Goal: Information Seeking & Learning: Learn about a topic

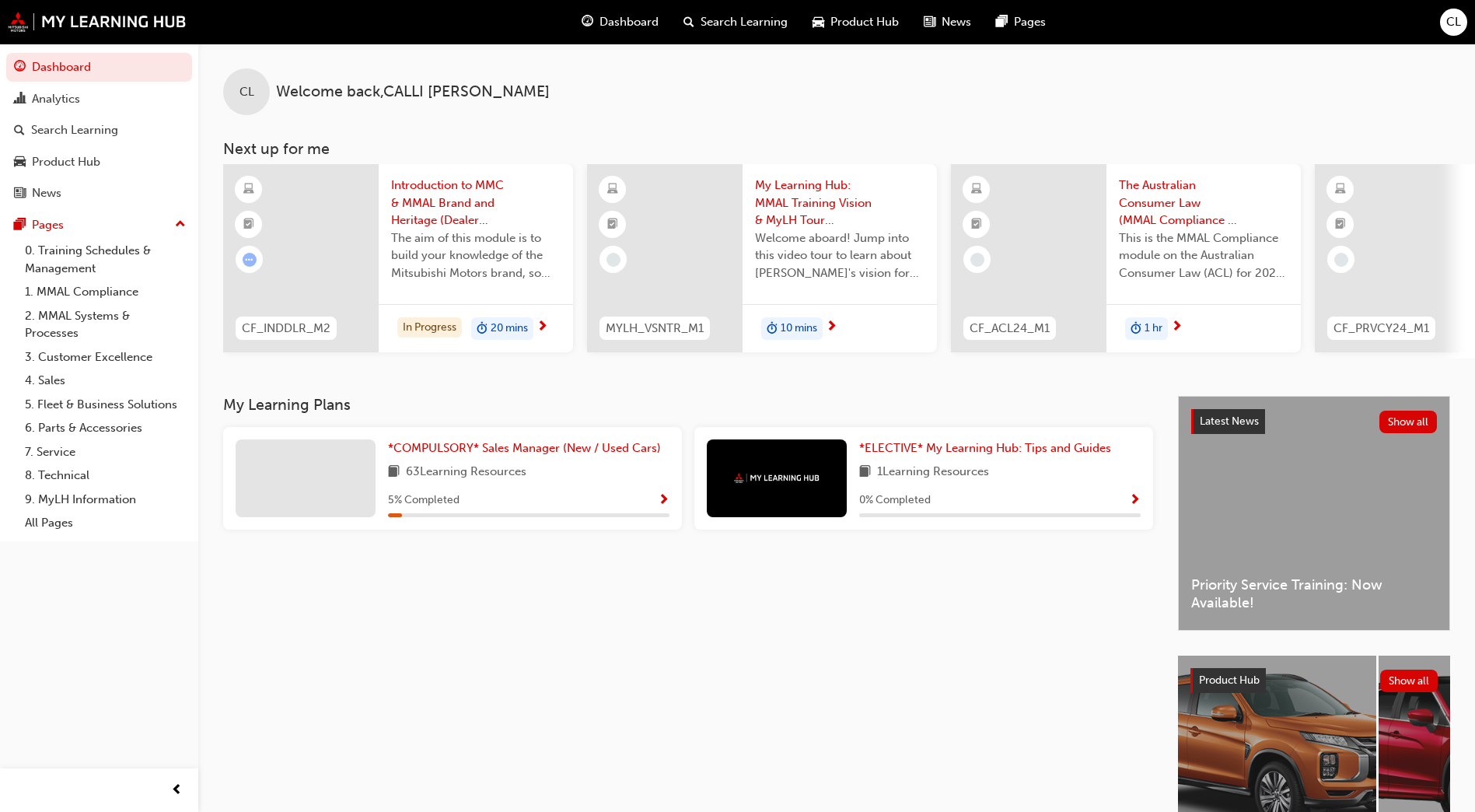
click at [450, 217] on span "Introduction to MMC & MMAL Brand and Heritage (Dealer Induction)" at bounding box center [475, 203] width 169 height 53
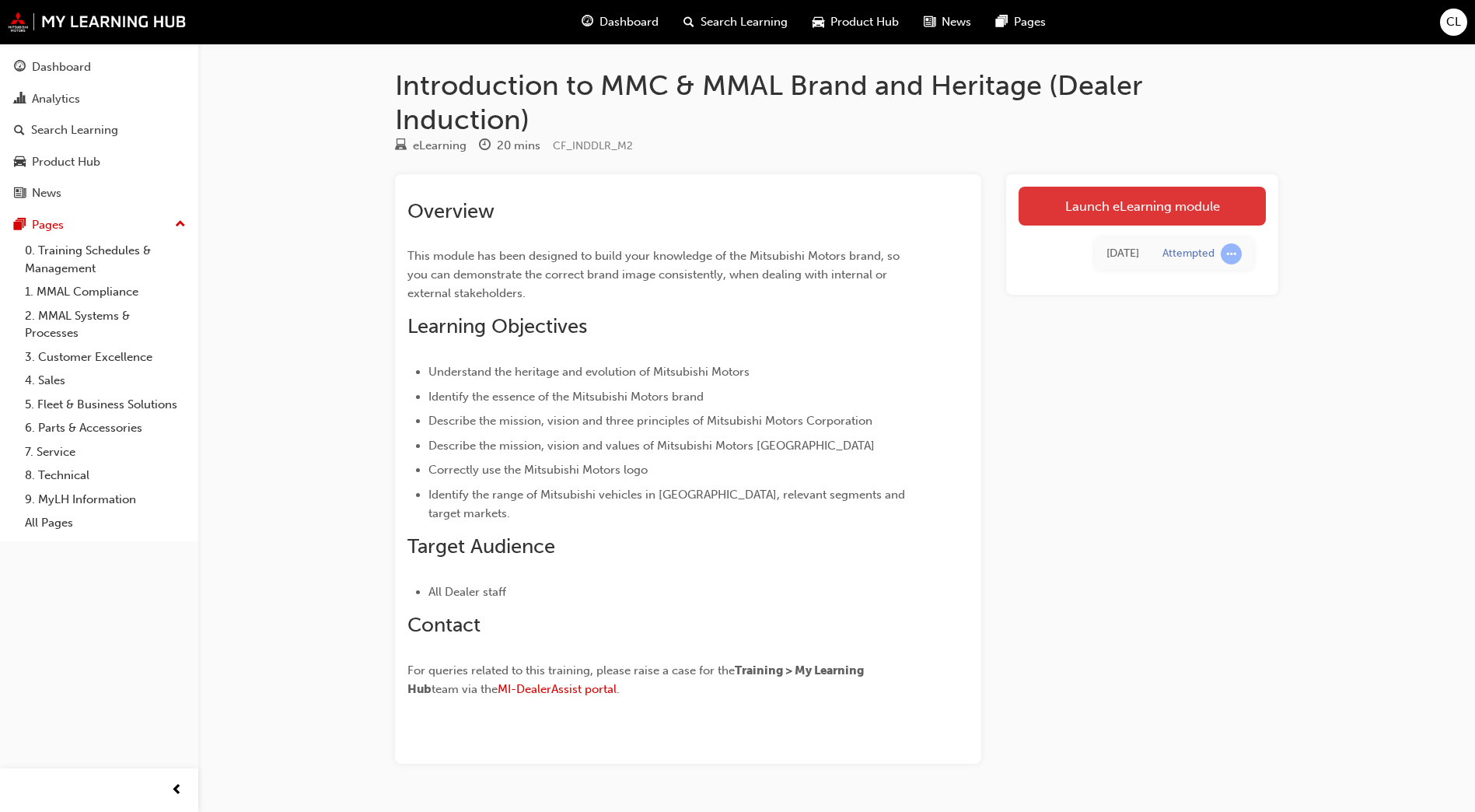
click at [1122, 214] on link "Launch eLearning module" at bounding box center [1142, 206] width 247 height 39
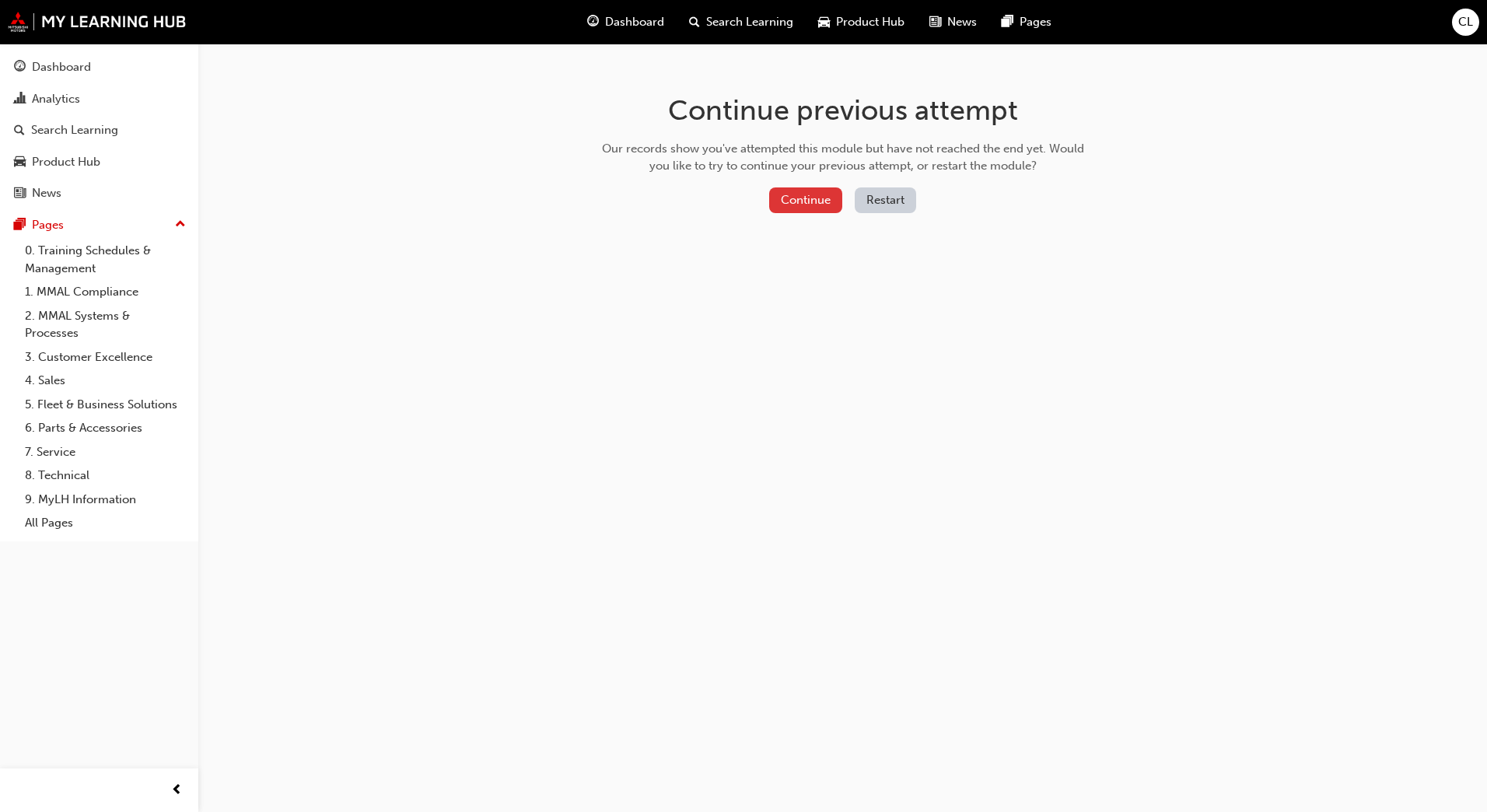
click at [827, 206] on button "Continue" at bounding box center [805, 200] width 73 height 25
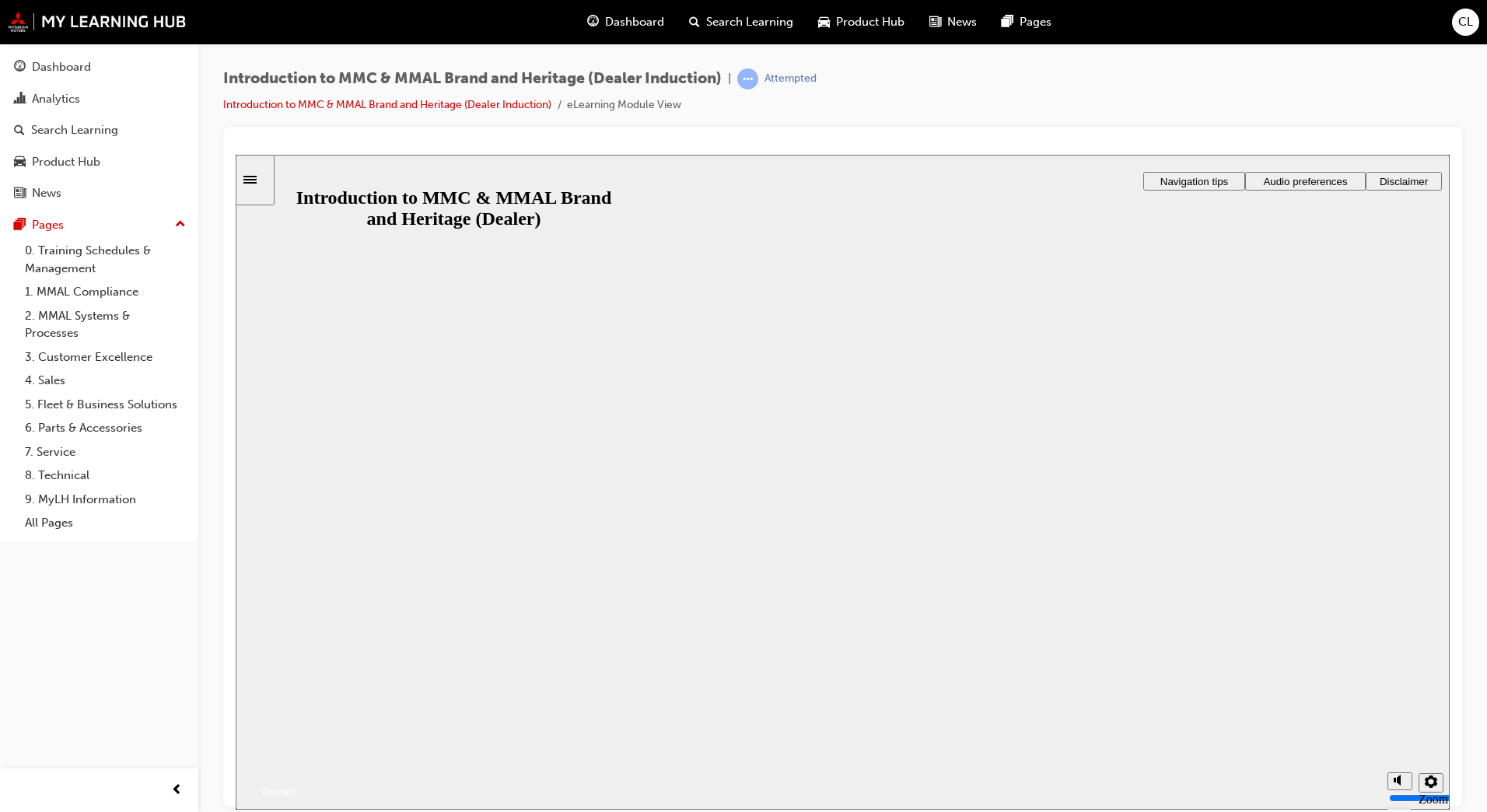
click at [295, 764] on button "Resume" at bounding box center [265, 773] width 59 height 18
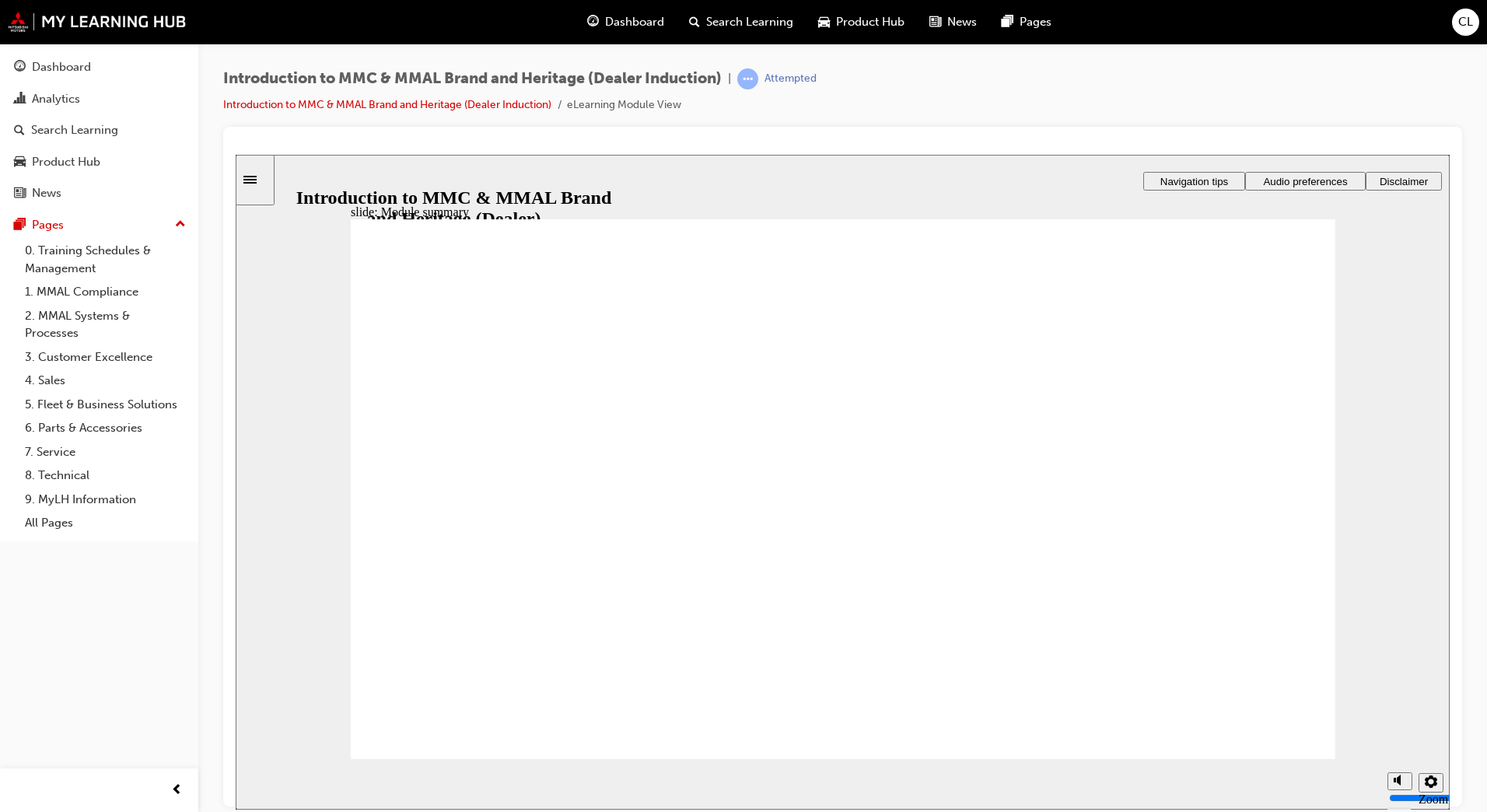
checkbox input "true"
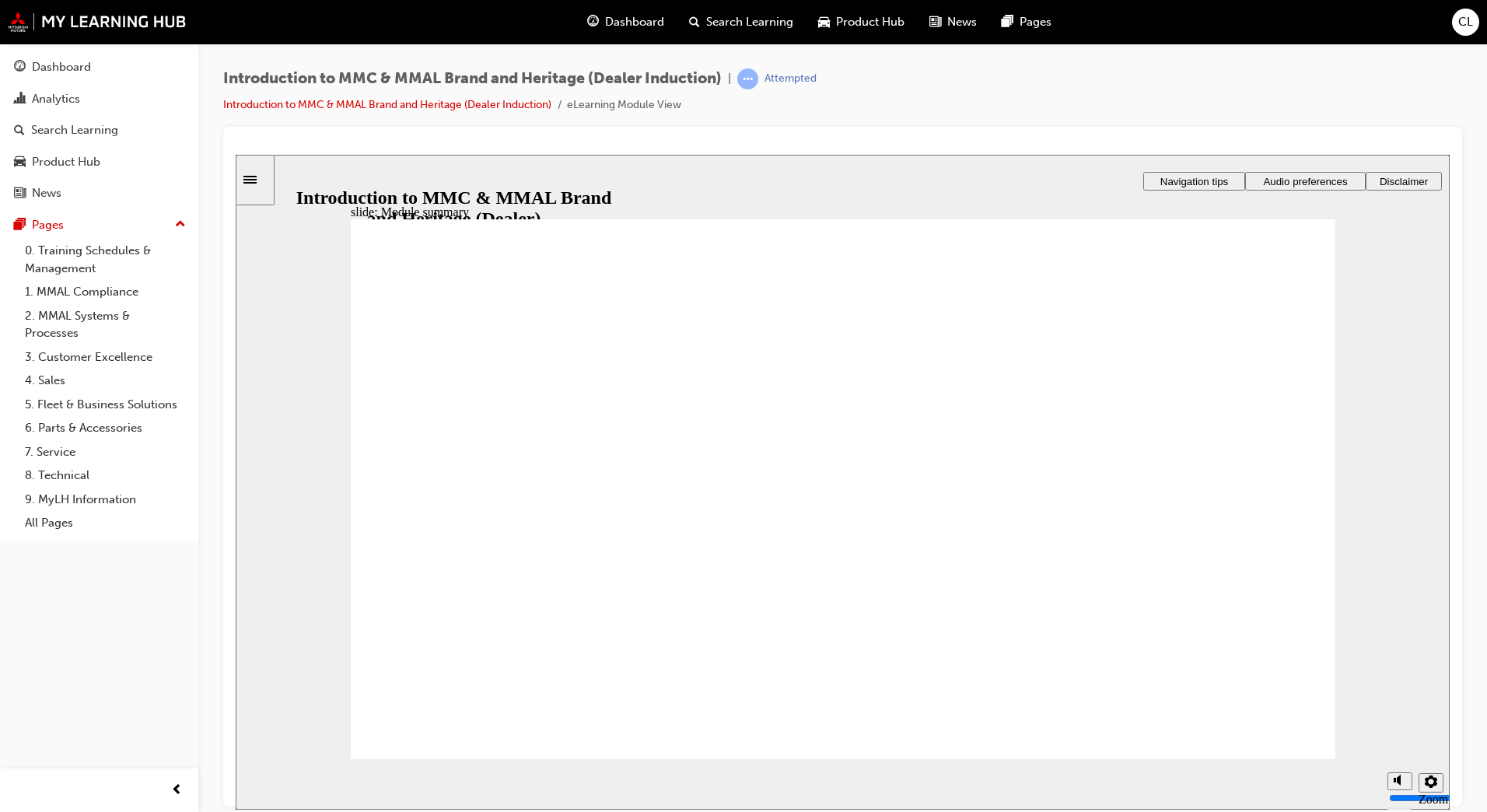
checkbox input "true"
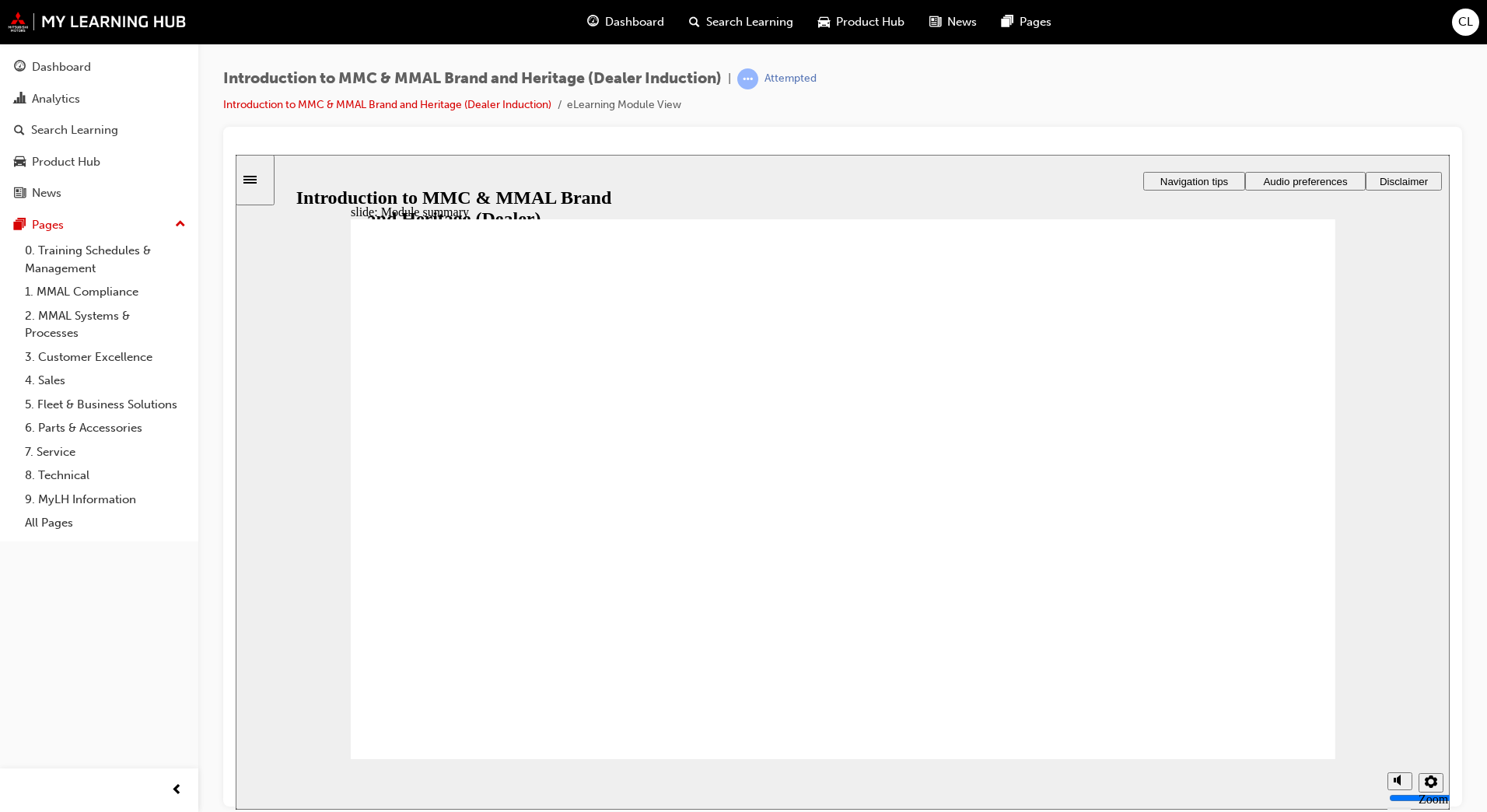
checkbox input "true"
radio input "true"
radio input "false"
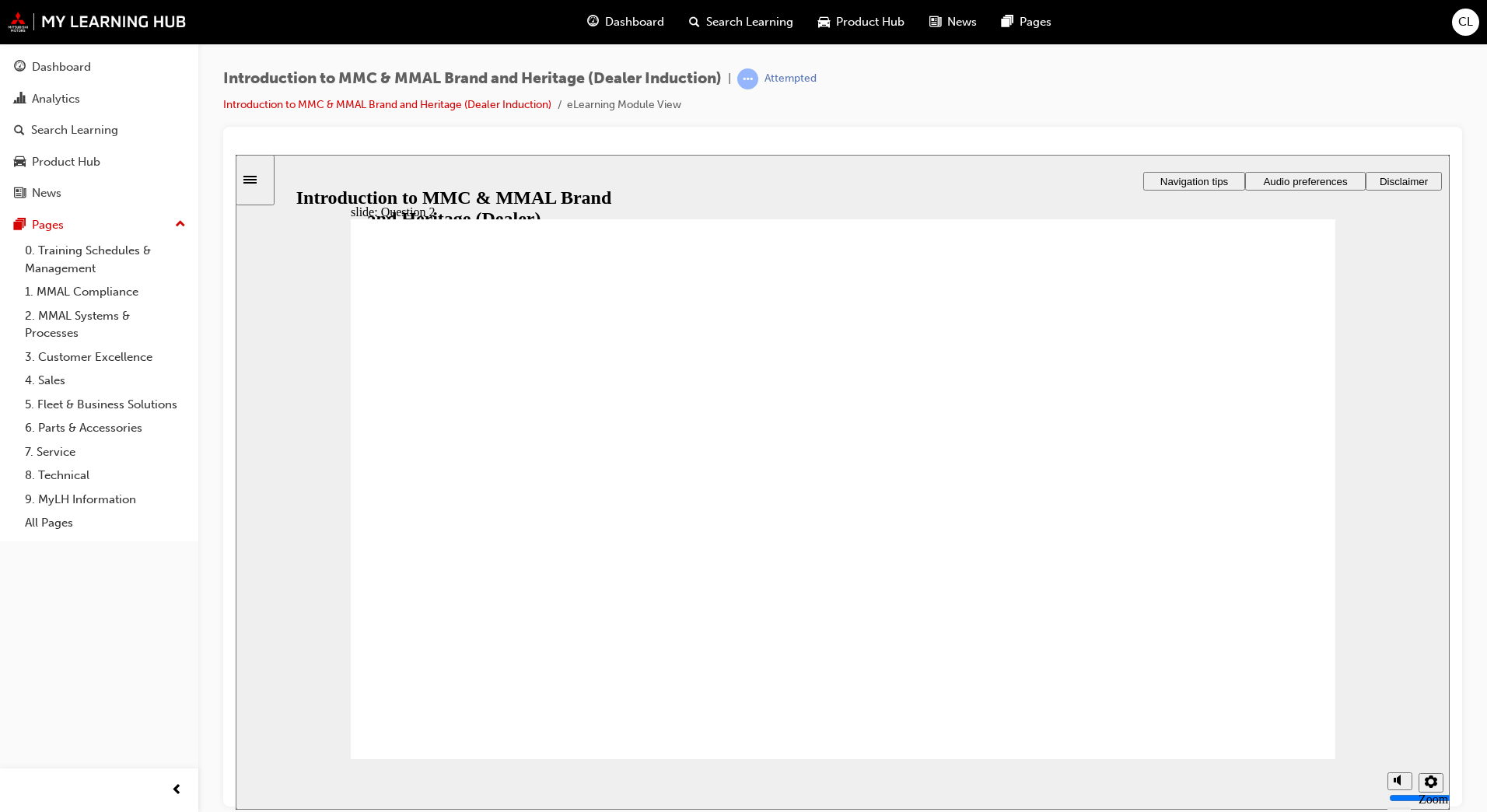
radio input "true"
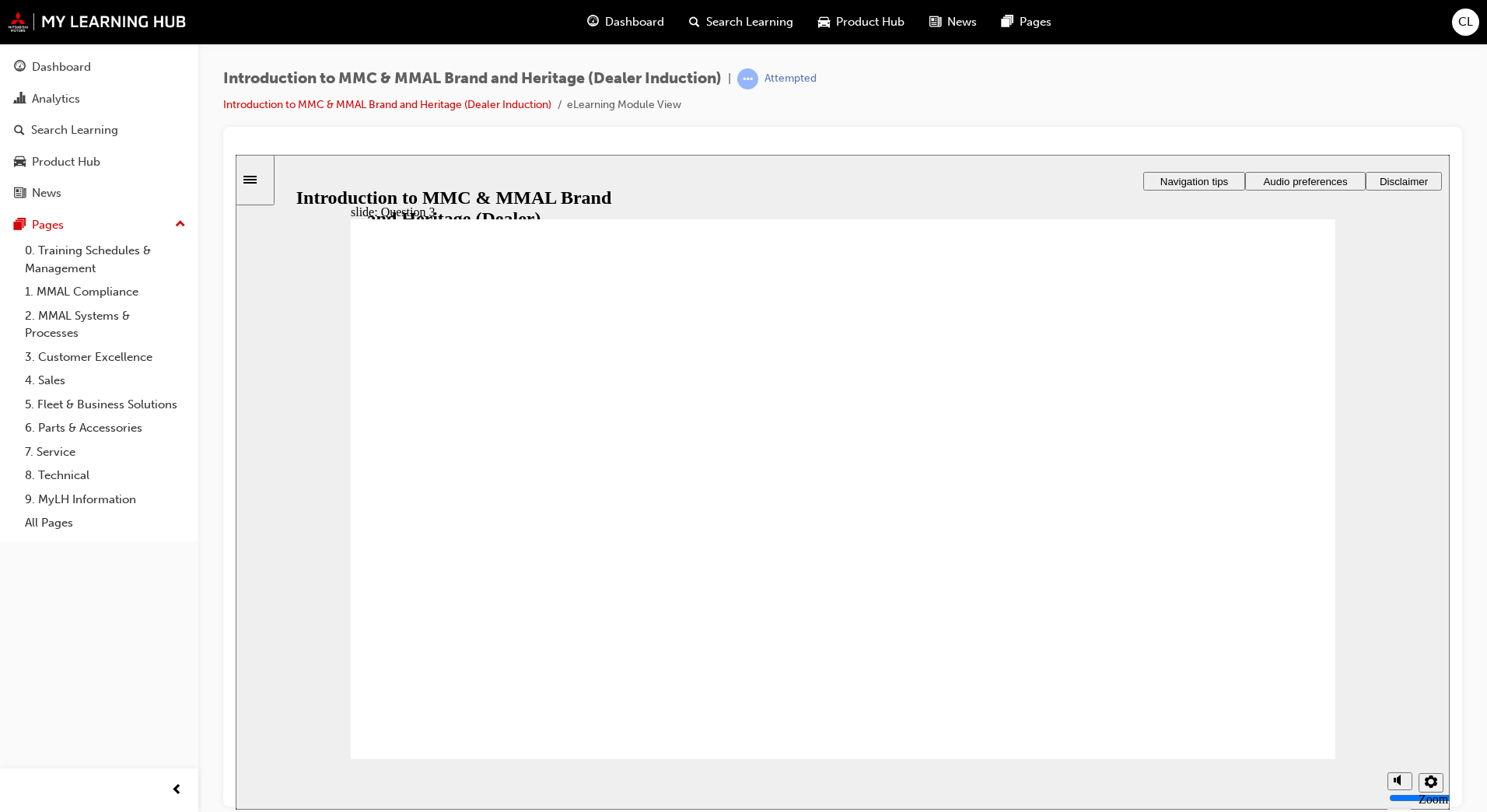
radio input "true"
checkbox input "true"
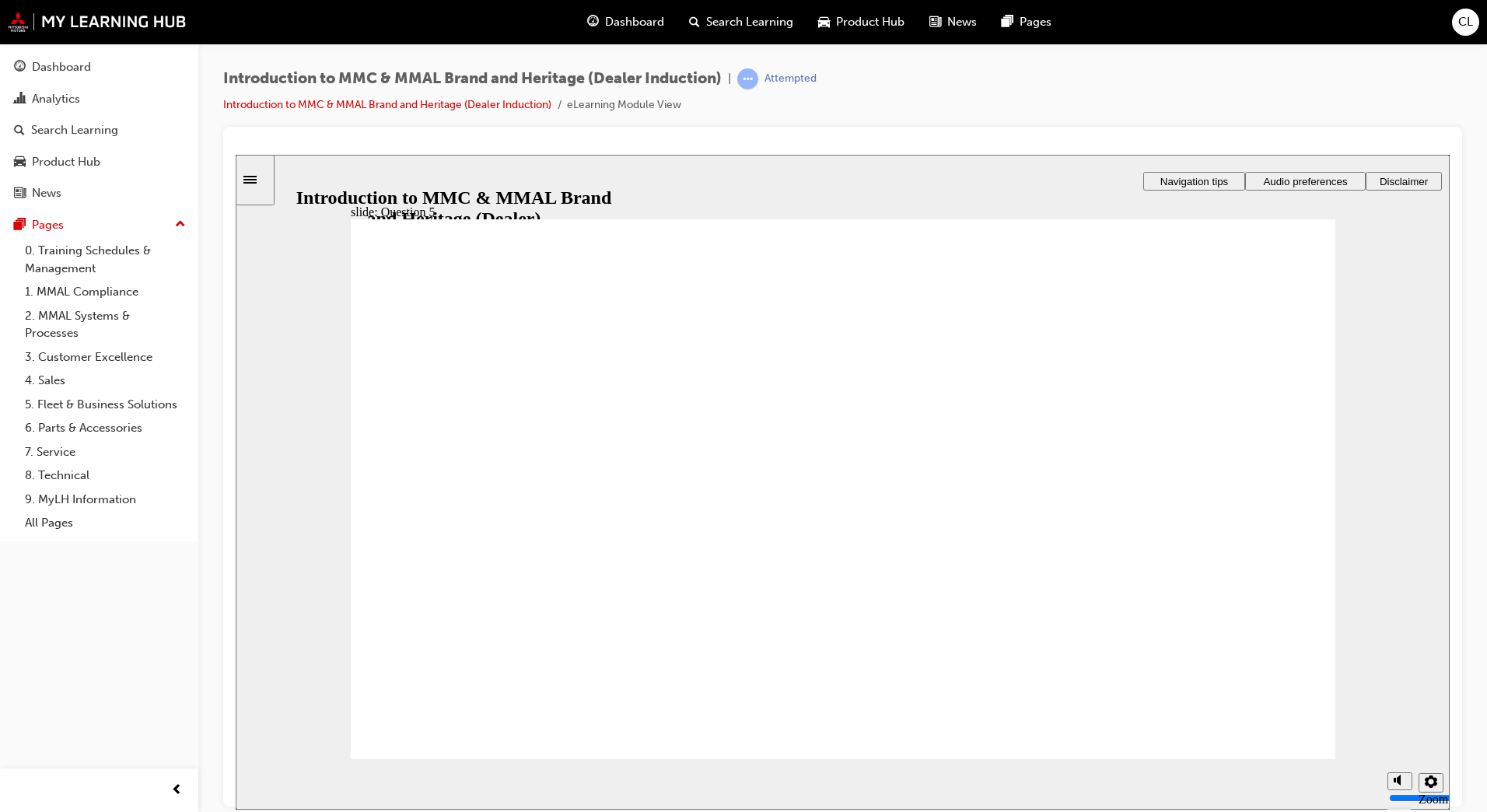
checkbox input "true"
